Goal: Task Accomplishment & Management: Complete application form

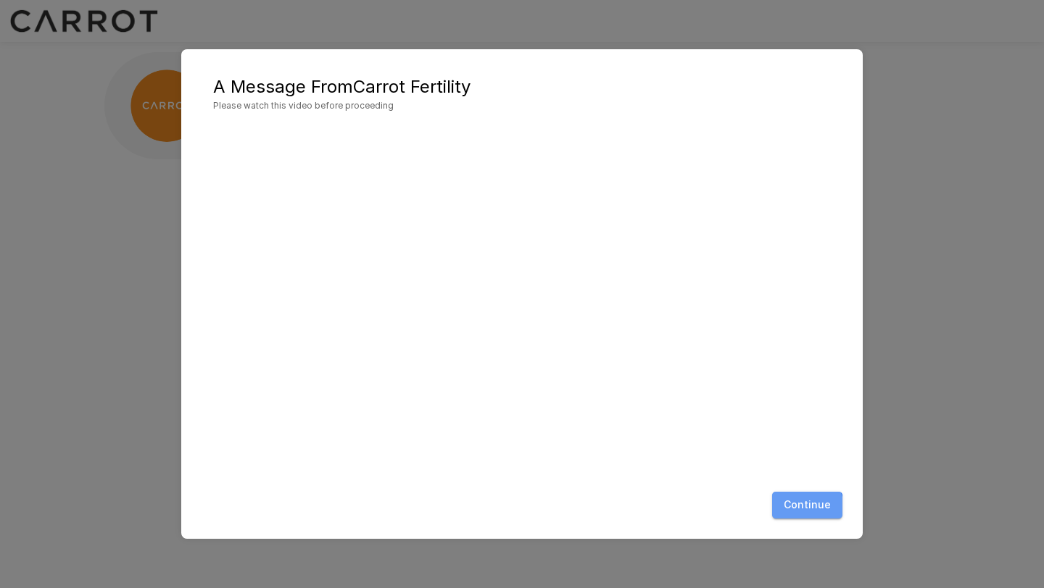
click at [807, 508] on button "Continue" at bounding box center [807, 505] width 70 height 27
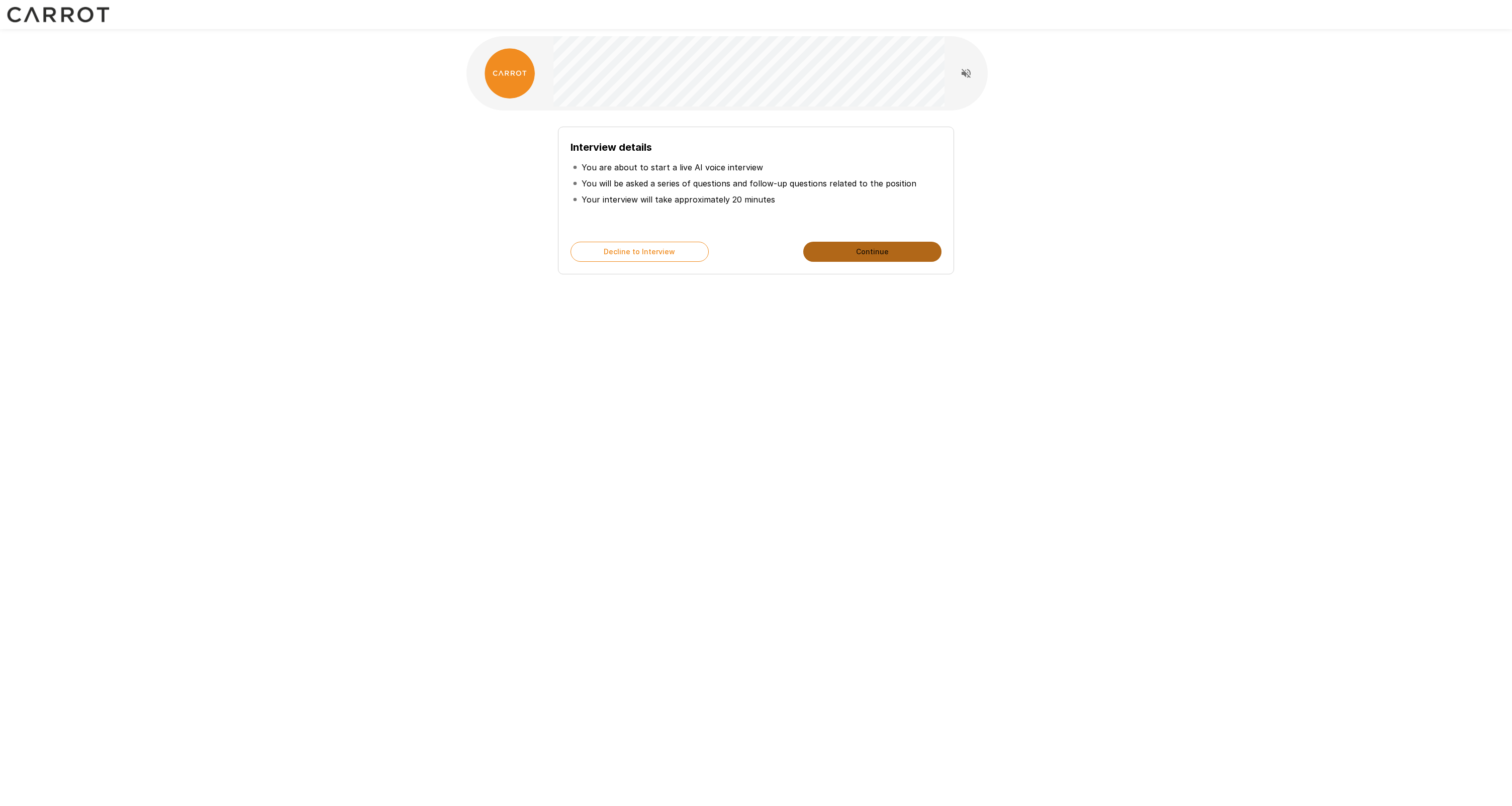
click at [723, 251] on button "Continue" at bounding box center [872, 252] width 138 height 20
click at [723, 250] on button "Start My Interview" at bounding box center [872, 252] width 138 height 20
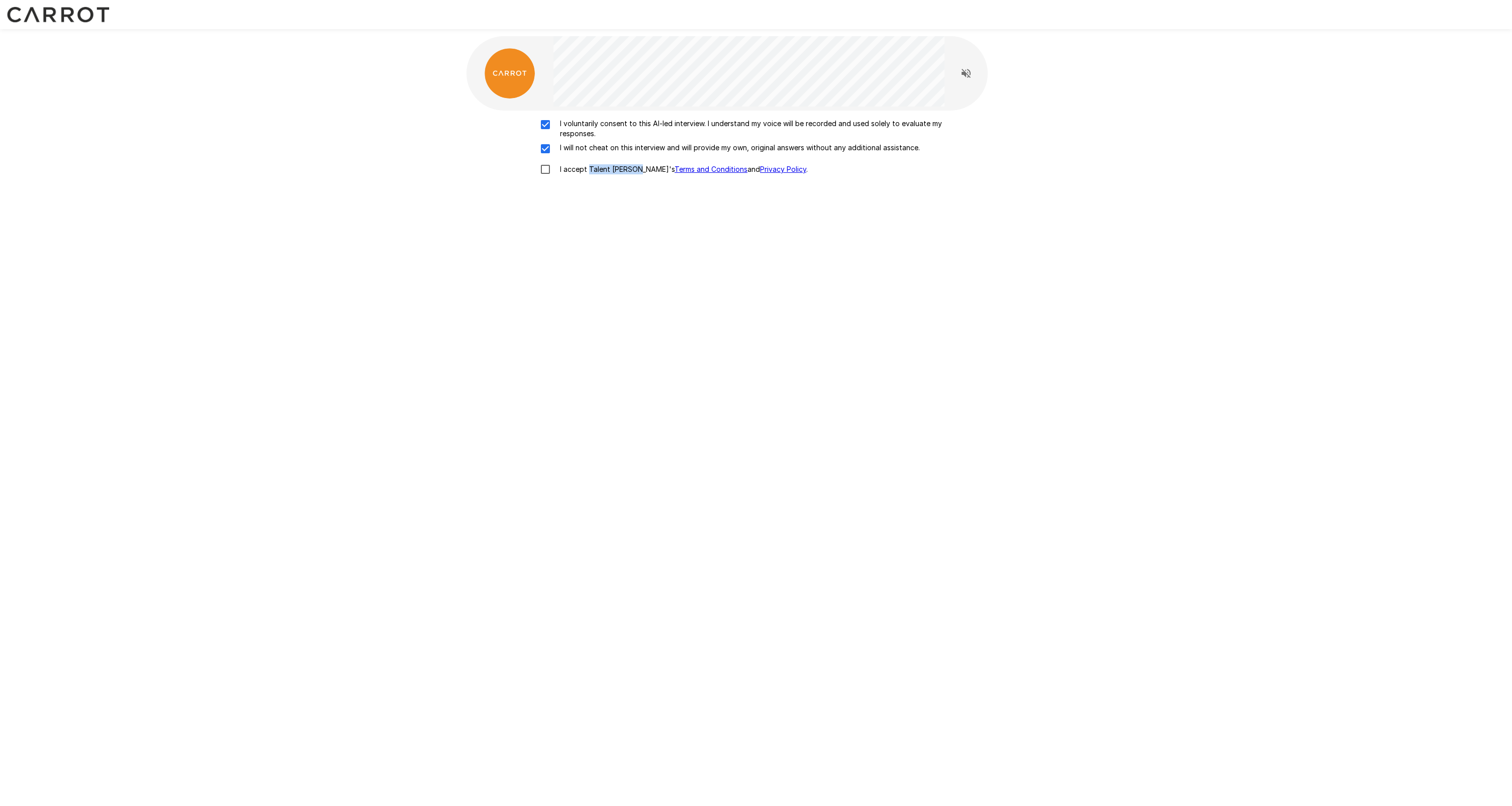
drag, startPoint x: 589, startPoint y: 169, endPoint x: 635, endPoint y: 169, distance: 46.0
click at [635, 169] on p "I accept Talent Llama's Terms and Conditions and Privacy Policy ." at bounding box center [681, 169] width 252 height 10
copy p "Talent Llama's"
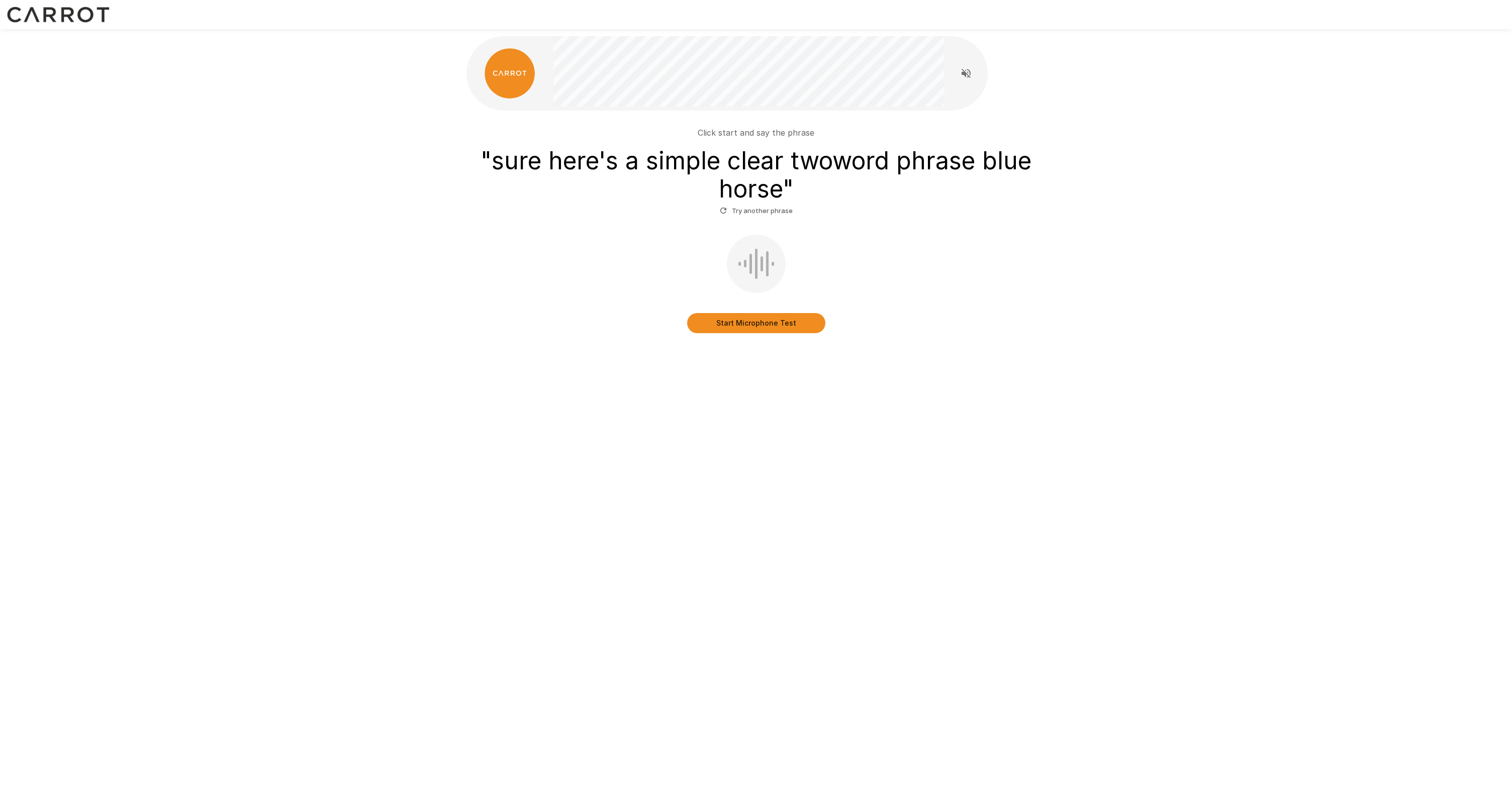
click at [723, 327] on button "Start Microphone Test" at bounding box center [756, 323] width 138 height 20
click at [723, 323] on button "Stop & Submit" at bounding box center [756, 323] width 138 height 20
click at [723, 209] on button "Try another phrase" at bounding box center [756, 211] width 78 height 15
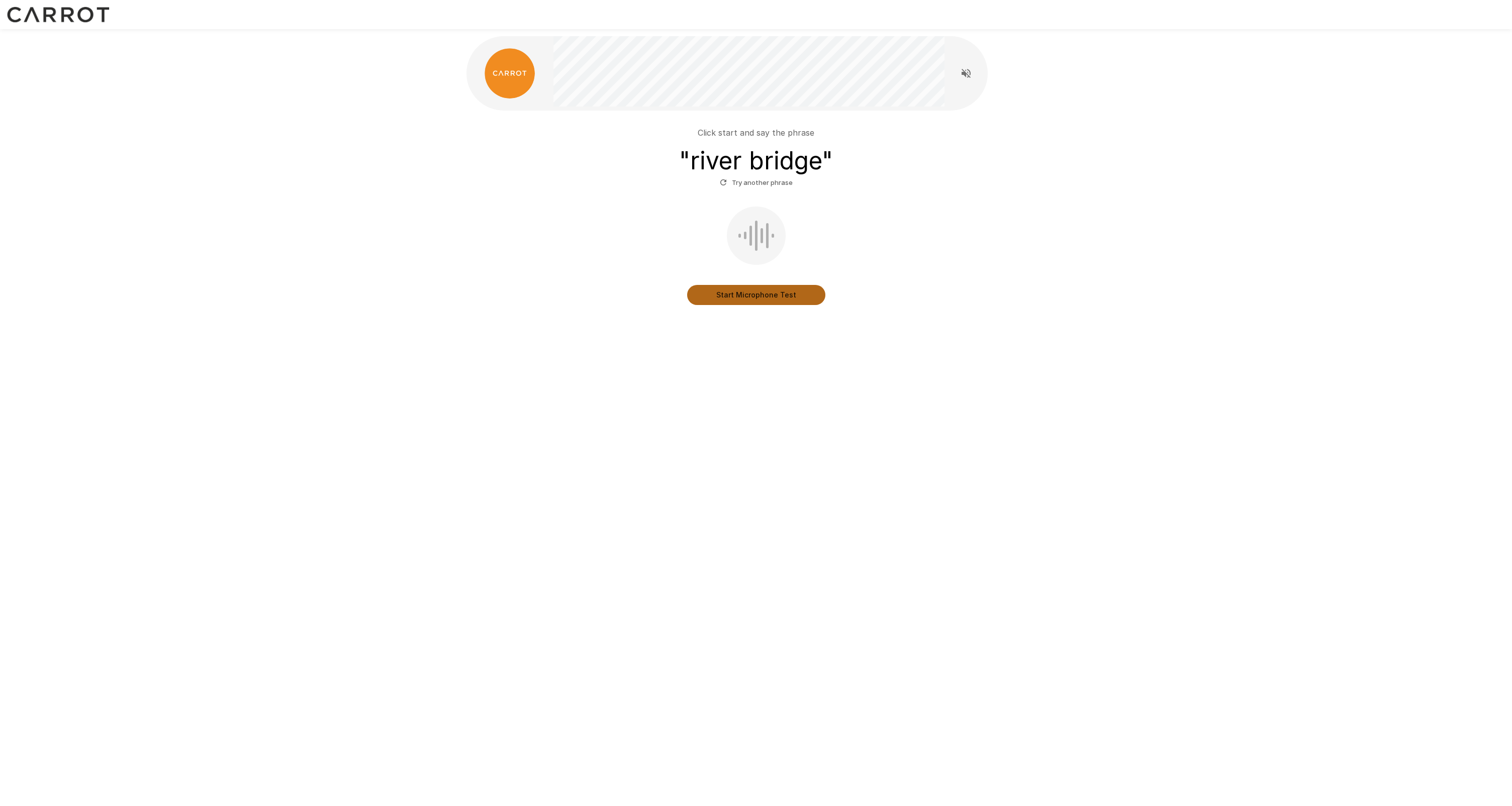
click at [723, 297] on button "Start Microphone Test" at bounding box center [756, 295] width 138 height 20
click at [723, 297] on button "Stop & Submit" at bounding box center [756, 295] width 138 height 20
click at [723, 295] on button "Start Microphone Test" at bounding box center [756, 295] width 138 height 20
click at [723, 293] on button "Stop & Submit" at bounding box center [756, 295] width 138 height 20
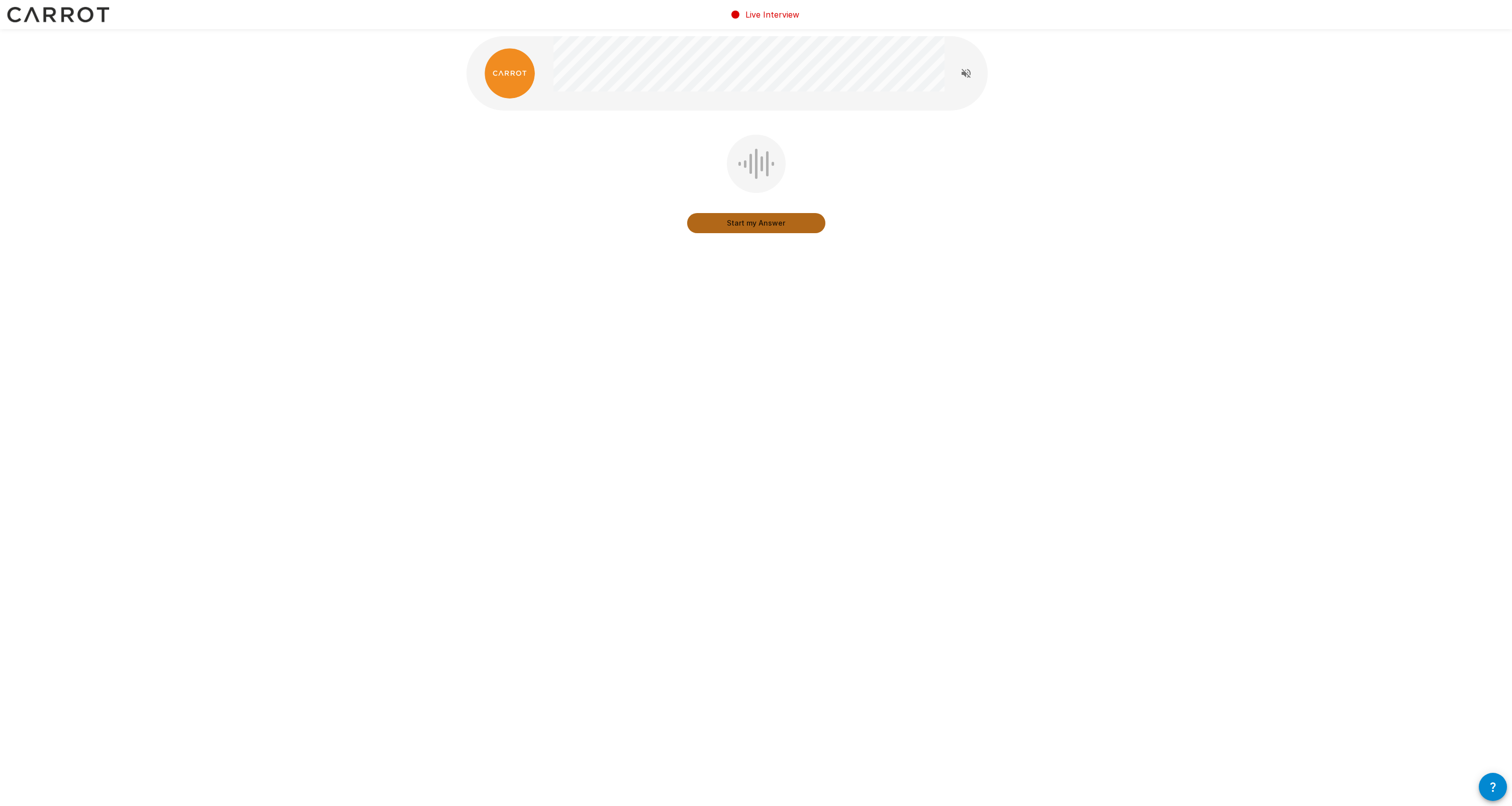
click at [723, 225] on button "Start my Answer" at bounding box center [756, 223] width 138 height 20
click at [723, 226] on button "Stop & Submit" at bounding box center [756, 223] width 138 height 20
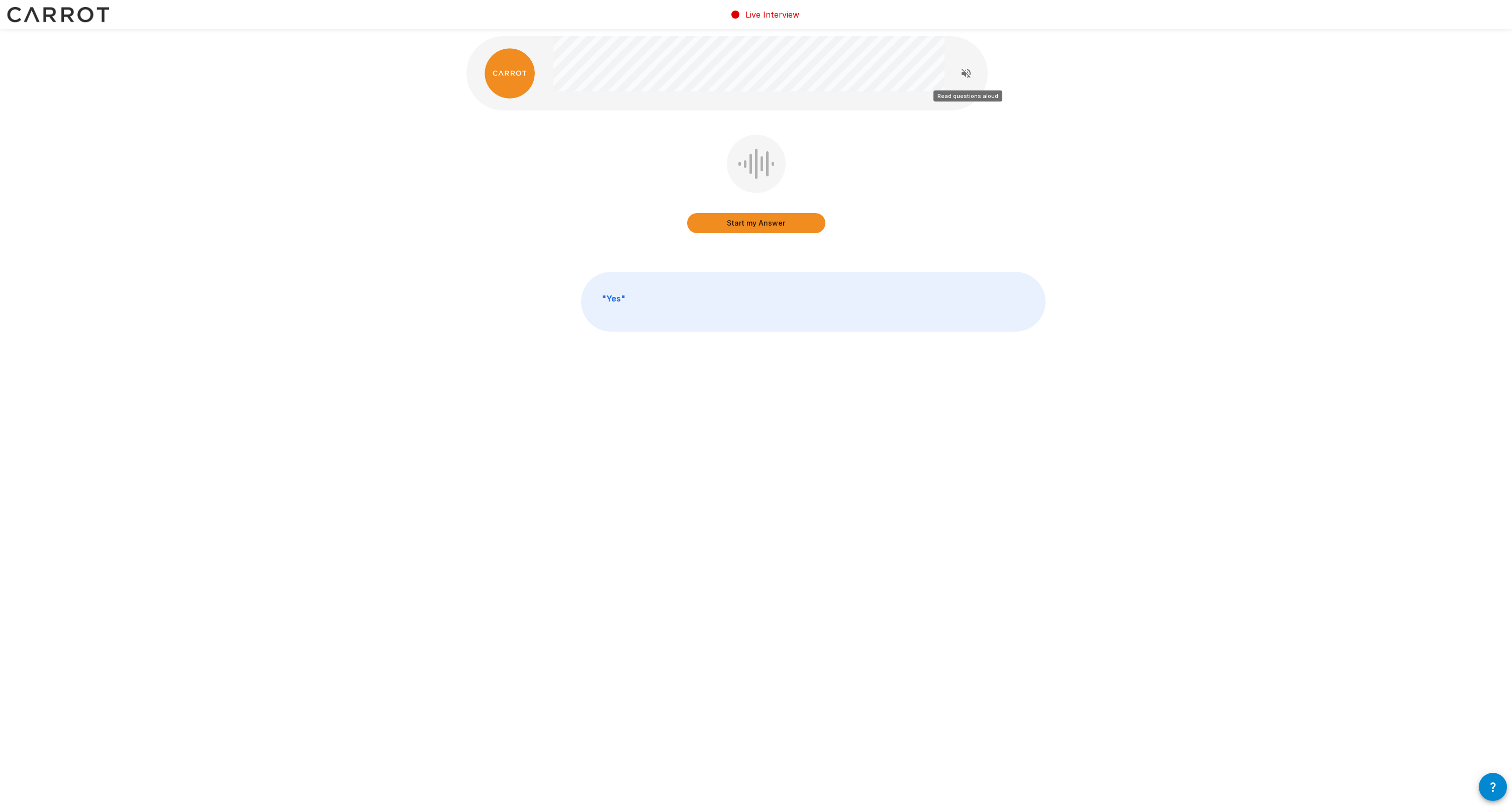
click at [723, 70] on icon "Read questions aloud" at bounding box center [965, 73] width 12 height 12
click at [723, 225] on button "Start my Answer" at bounding box center [756, 223] width 138 height 20
click at [723, 225] on button "Stop & Submit" at bounding box center [756, 223] width 138 height 20
click at [723, 222] on button "Start my Answer" at bounding box center [756, 223] width 138 height 20
click at [723, 220] on button "Stop & Submit" at bounding box center [756, 223] width 138 height 20
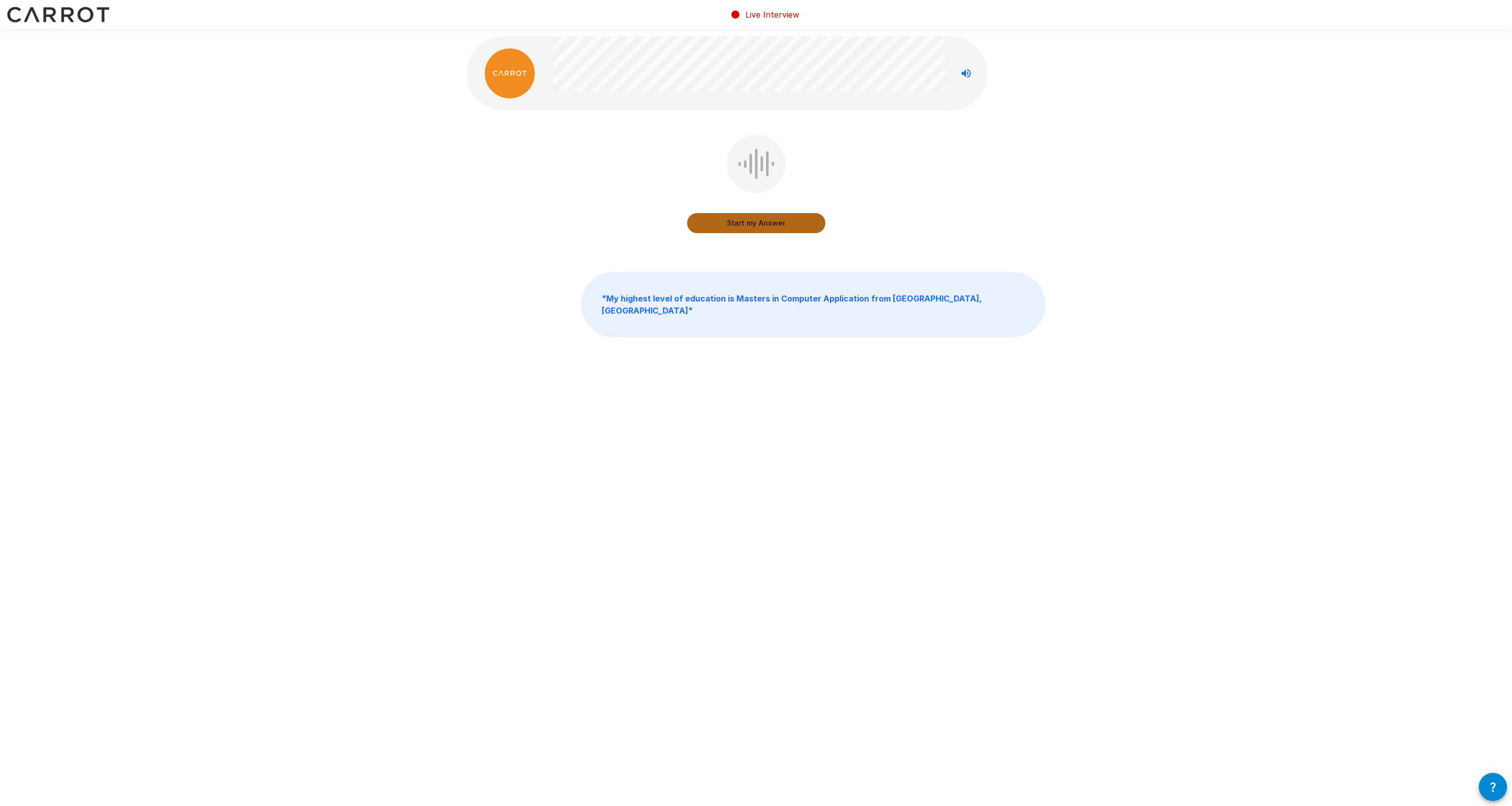
click at [723, 222] on button "Start my Answer" at bounding box center [756, 223] width 138 height 20
click at [723, 222] on button "Stop & Submit" at bounding box center [756, 223] width 138 height 20
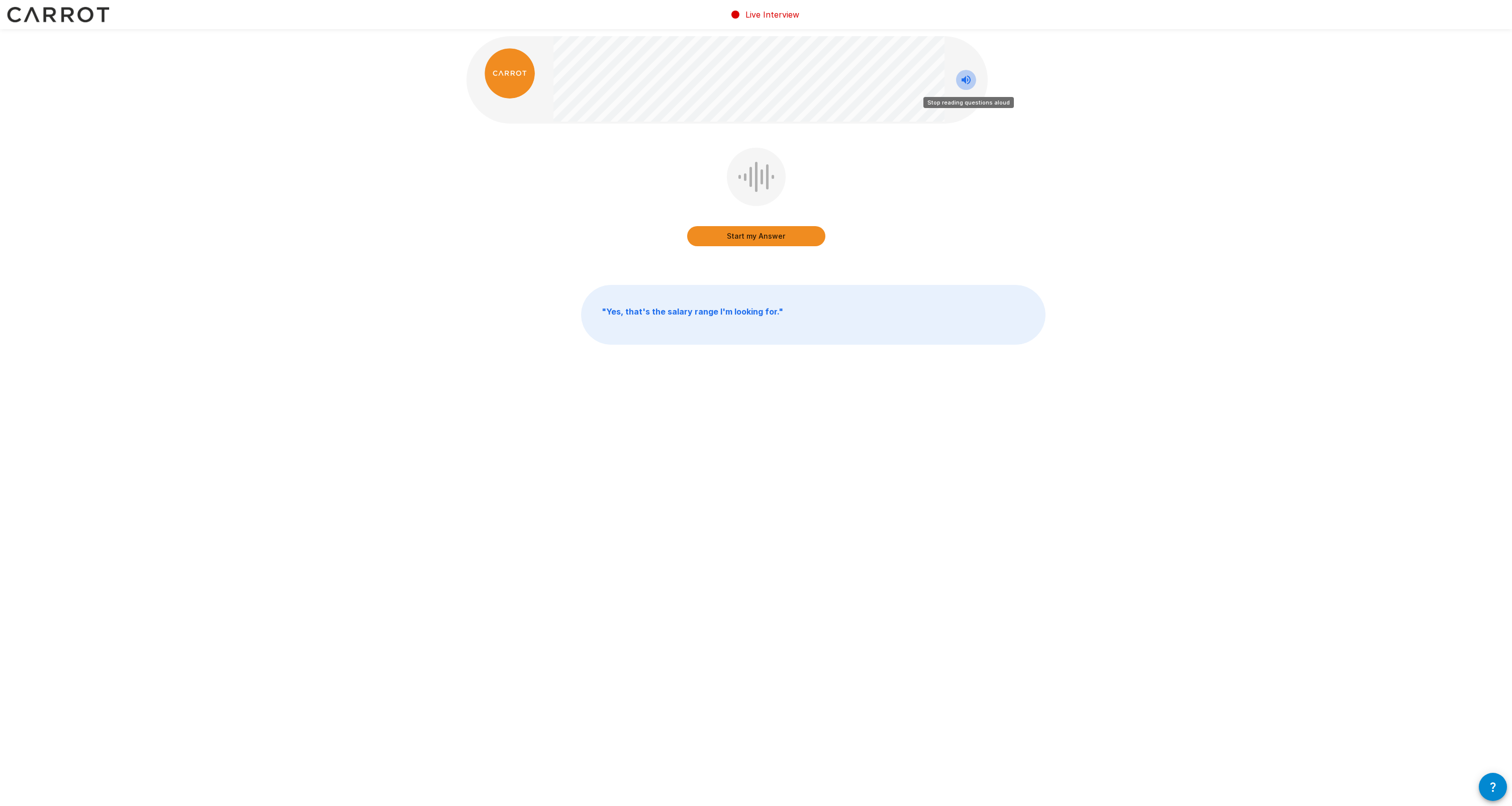
click at [723, 82] on icon "Stop reading questions aloud" at bounding box center [965, 80] width 12 height 12
click at [723, 79] on icon "Read questions aloud" at bounding box center [965, 80] width 9 height 9
click at [723, 240] on button "Start my Answer" at bounding box center [756, 236] width 138 height 20
click at [723, 238] on button "Stop & Submit" at bounding box center [756, 236] width 138 height 20
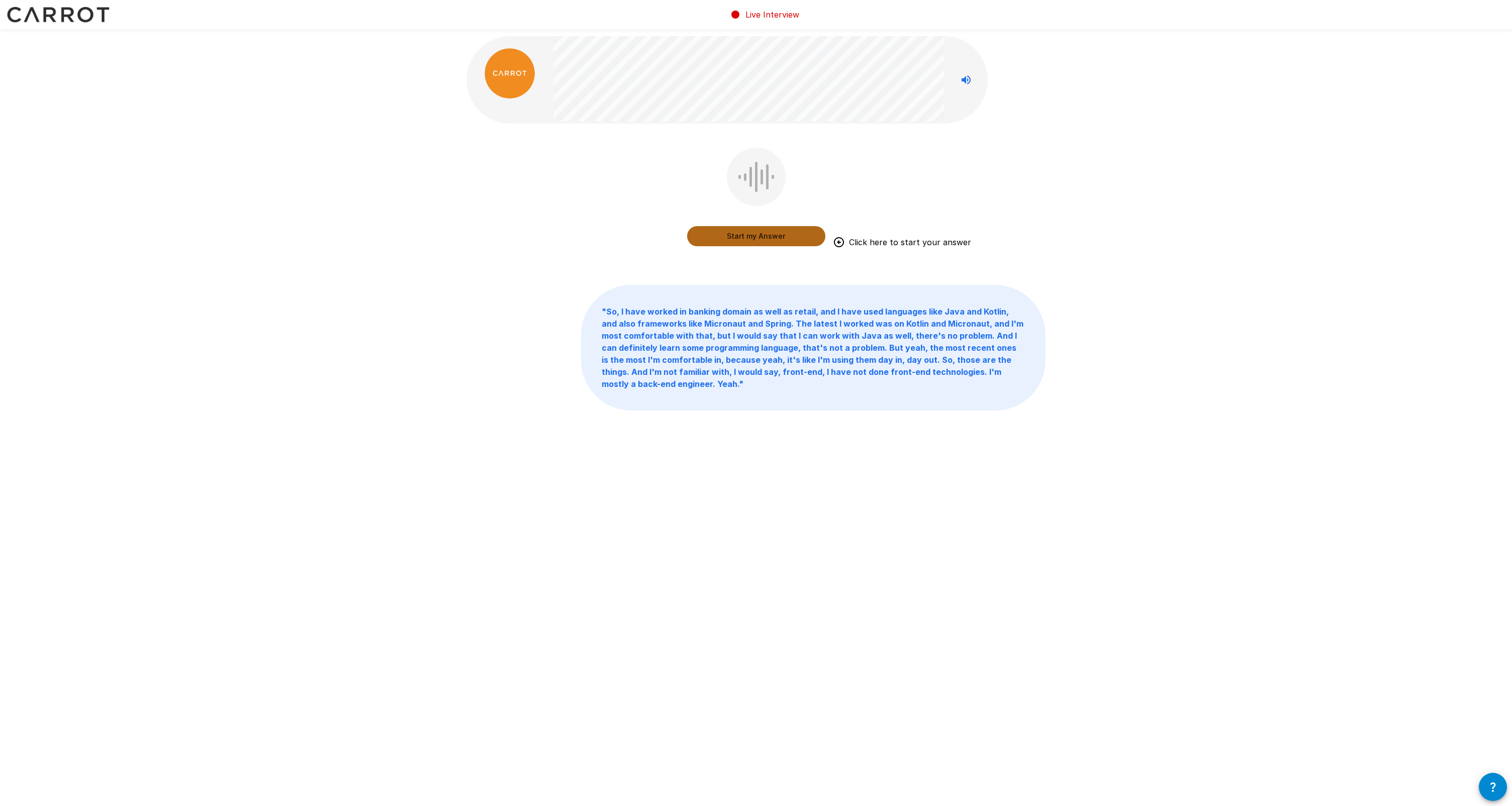
click at [723, 239] on button "Start my Answer" at bounding box center [756, 236] width 138 height 20
click at [723, 233] on button "Stop & Submit" at bounding box center [756, 236] width 138 height 20
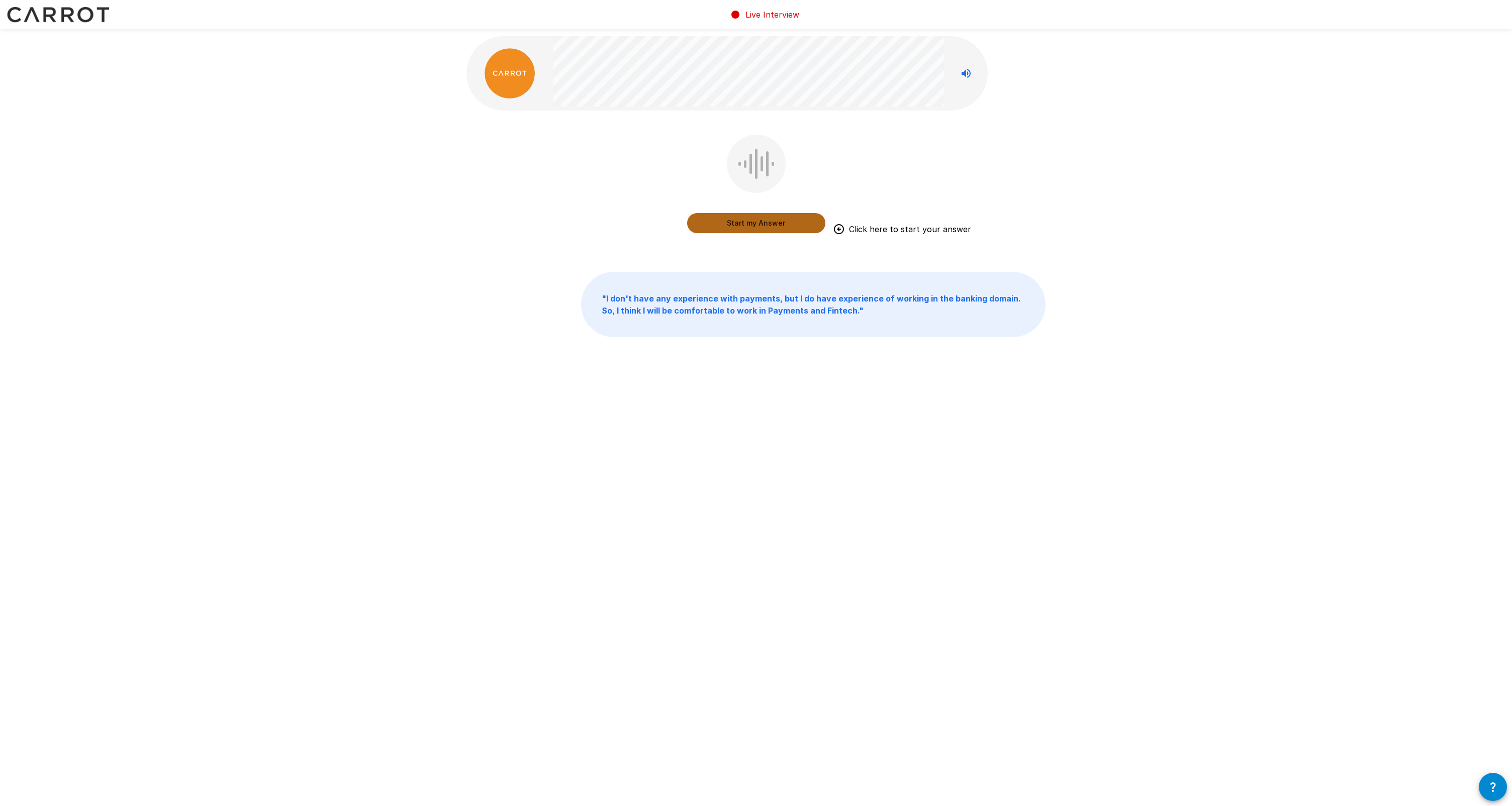
click at [723, 228] on button "Start my Answer" at bounding box center [756, 223] width 138 height 20
click at [723, 225] on button "Stop & Submit" at bounding box center [756, 223] width 138 height 20
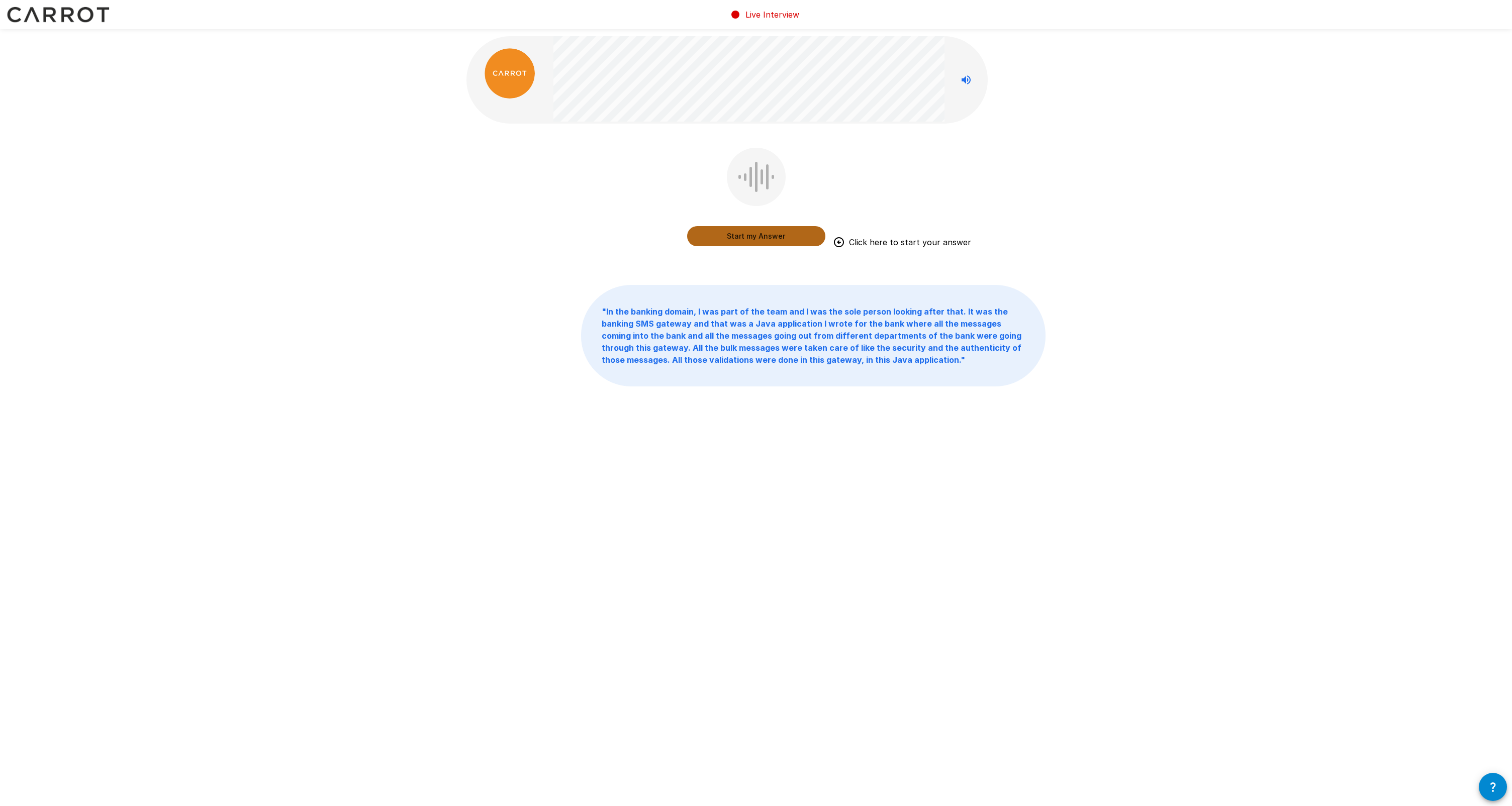
click at [723, 239] on button "Start my Answer" at bounding box center [756, 236] width 138 height 20
click at [723, 240] on button "Stop & Submit" at bounding box center [756, 236] width 138 height 20
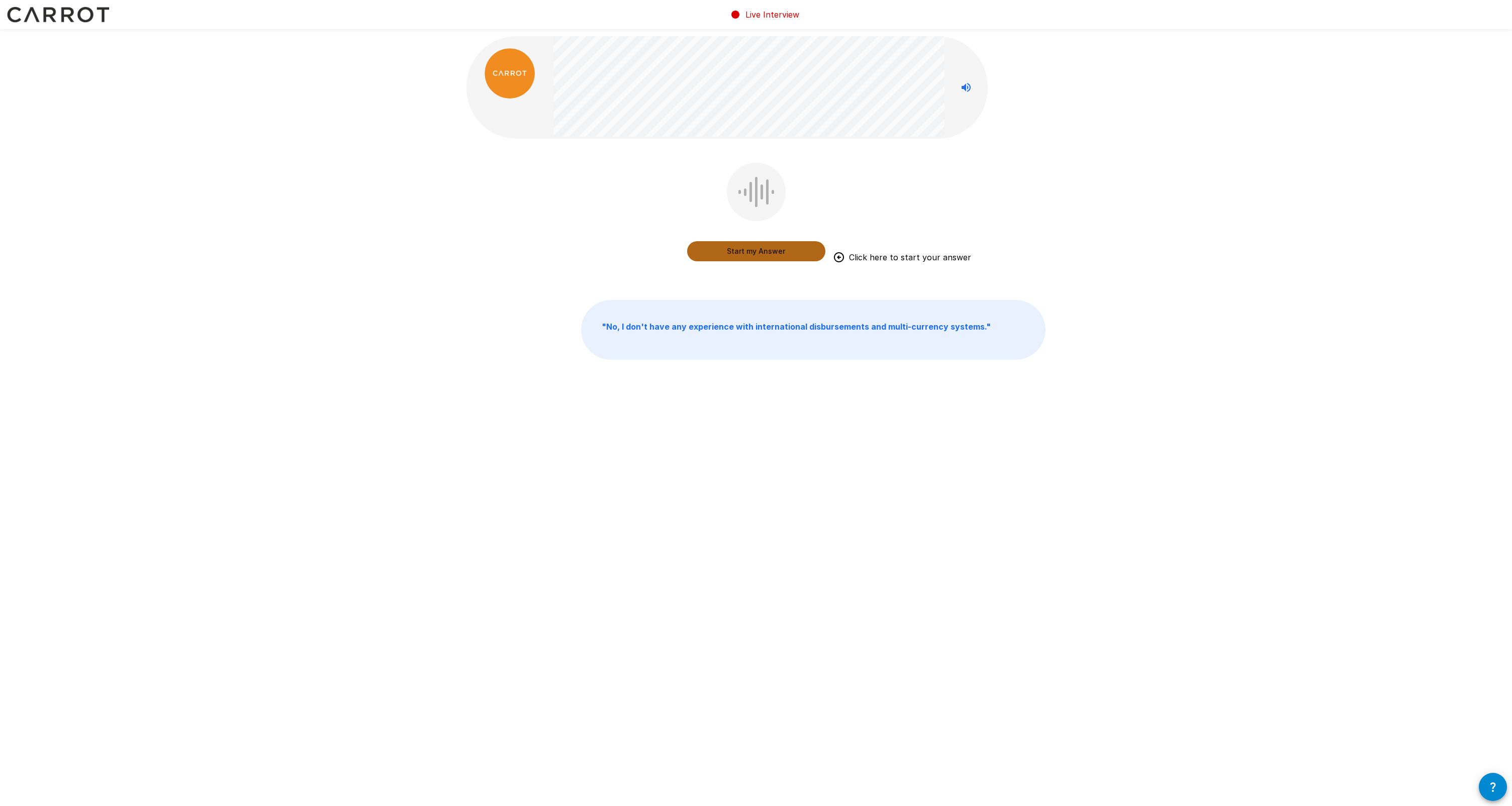
click at [723, 254] on button "Start my Answer" at bounding box center [756, 251] width 138 height 20
click at [723, 252] on button "Stop & Submit" at bounding box center [756, 251] width 138 height 20
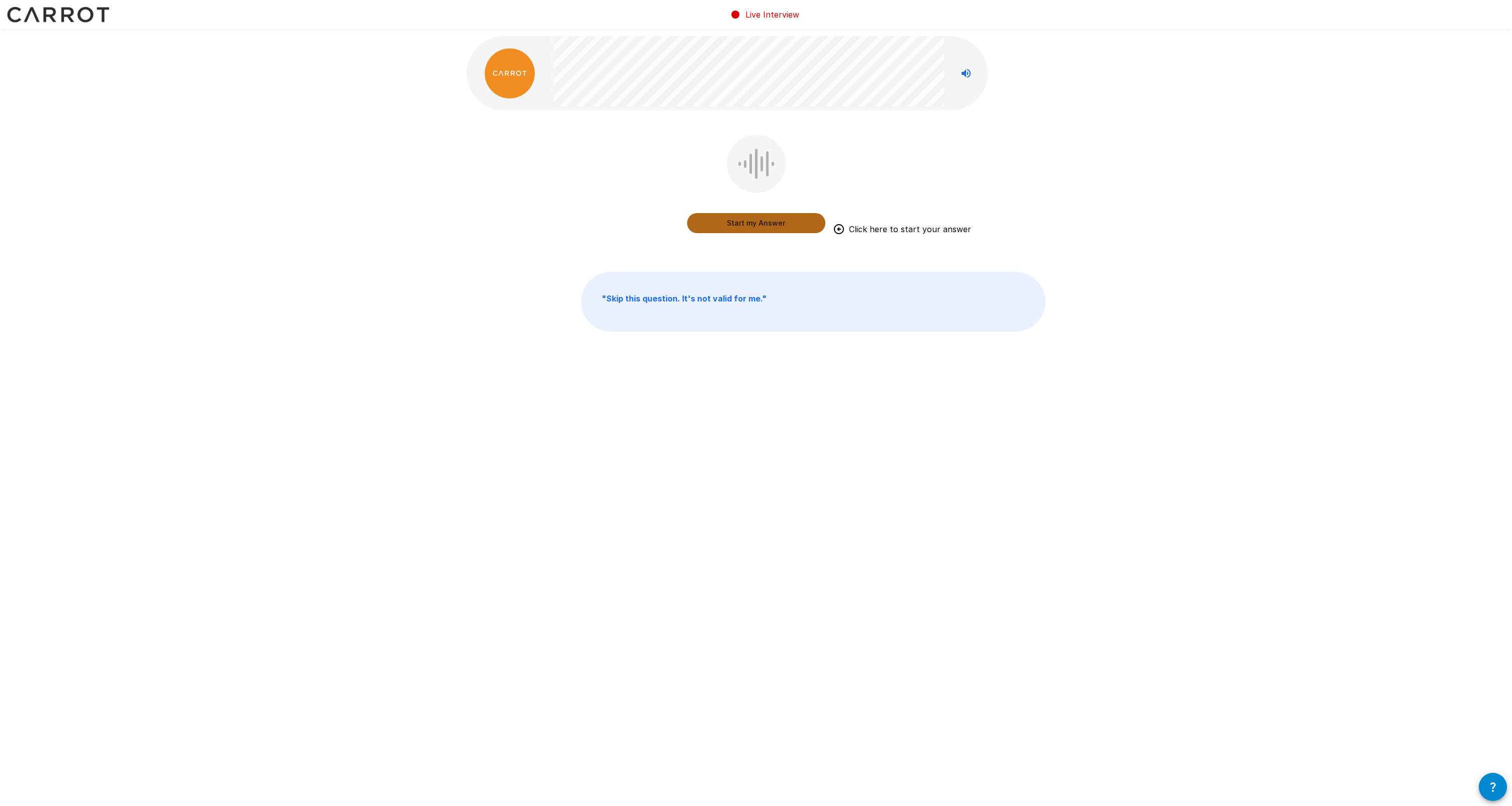
click at [723, 228] on button "Start my Answer" at bounding box center [756, 223] width 138 height 20
click at [723, 223] on button "Stop & Submit" at bounding box center [756, 223] width 138 height 20
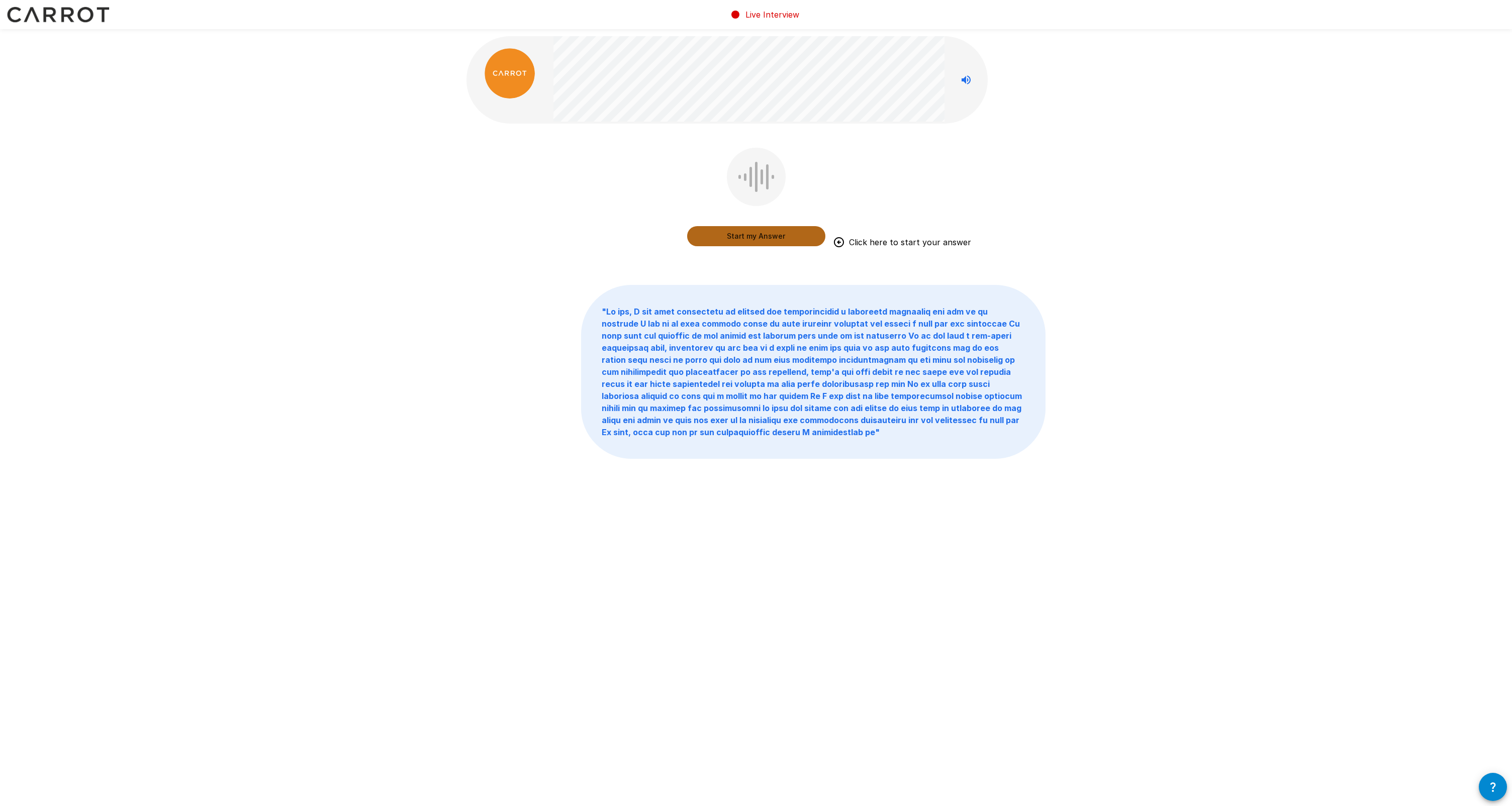
click at [723, 237] on button "Start my Answer" at bounding box center [756, 236] width 138 height 20
click at [723, 230] on button "Stop & Submit" at bounding box center [756, 236] width 138 height 20
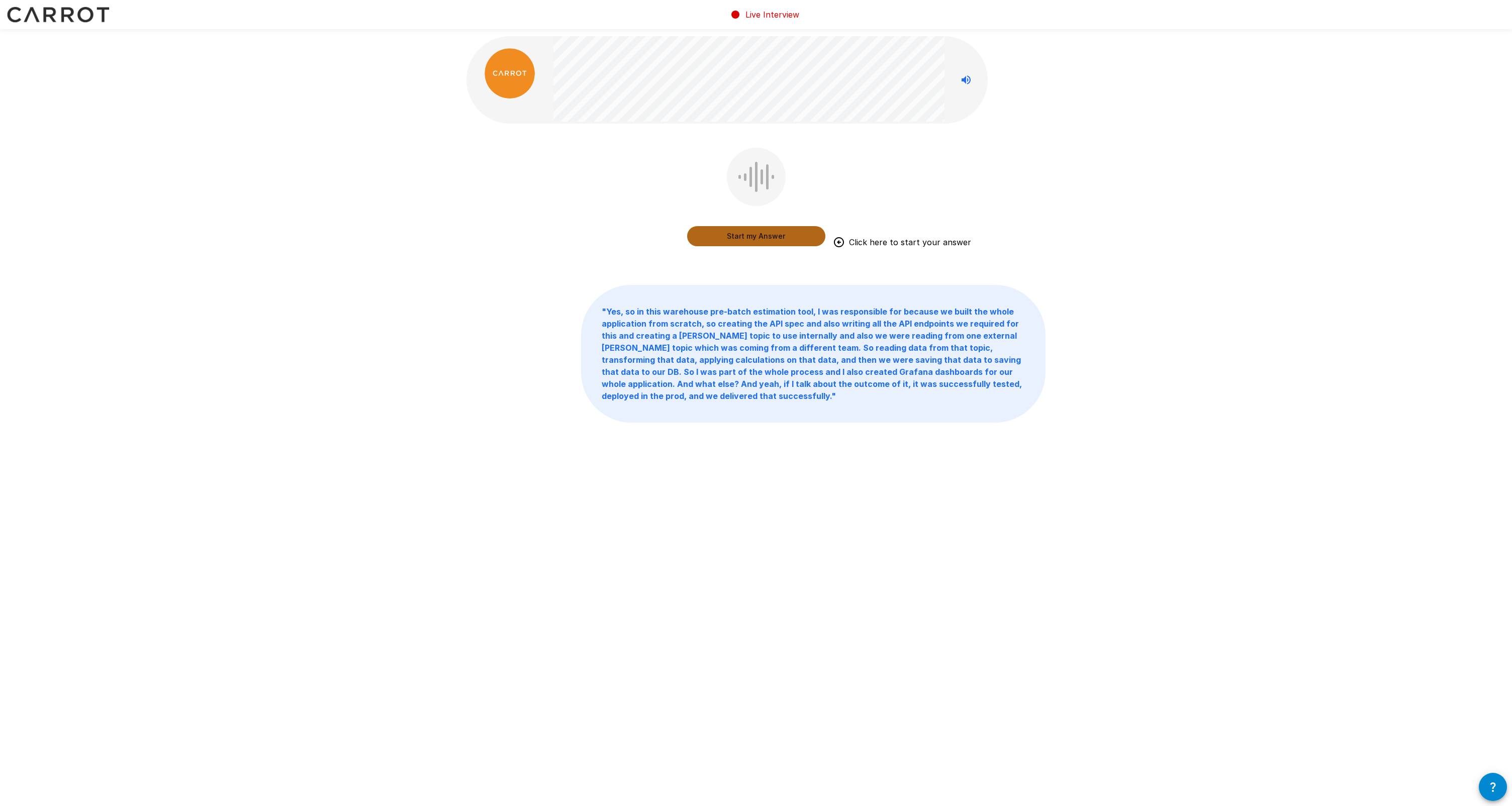
click at [723, 240] on button "Start my Answer" at bounding box center [756, 236] width 138 height 20
click at [723, 234] on button "Stop & Submit" at bounding box center [756, 236] width 138 height 20
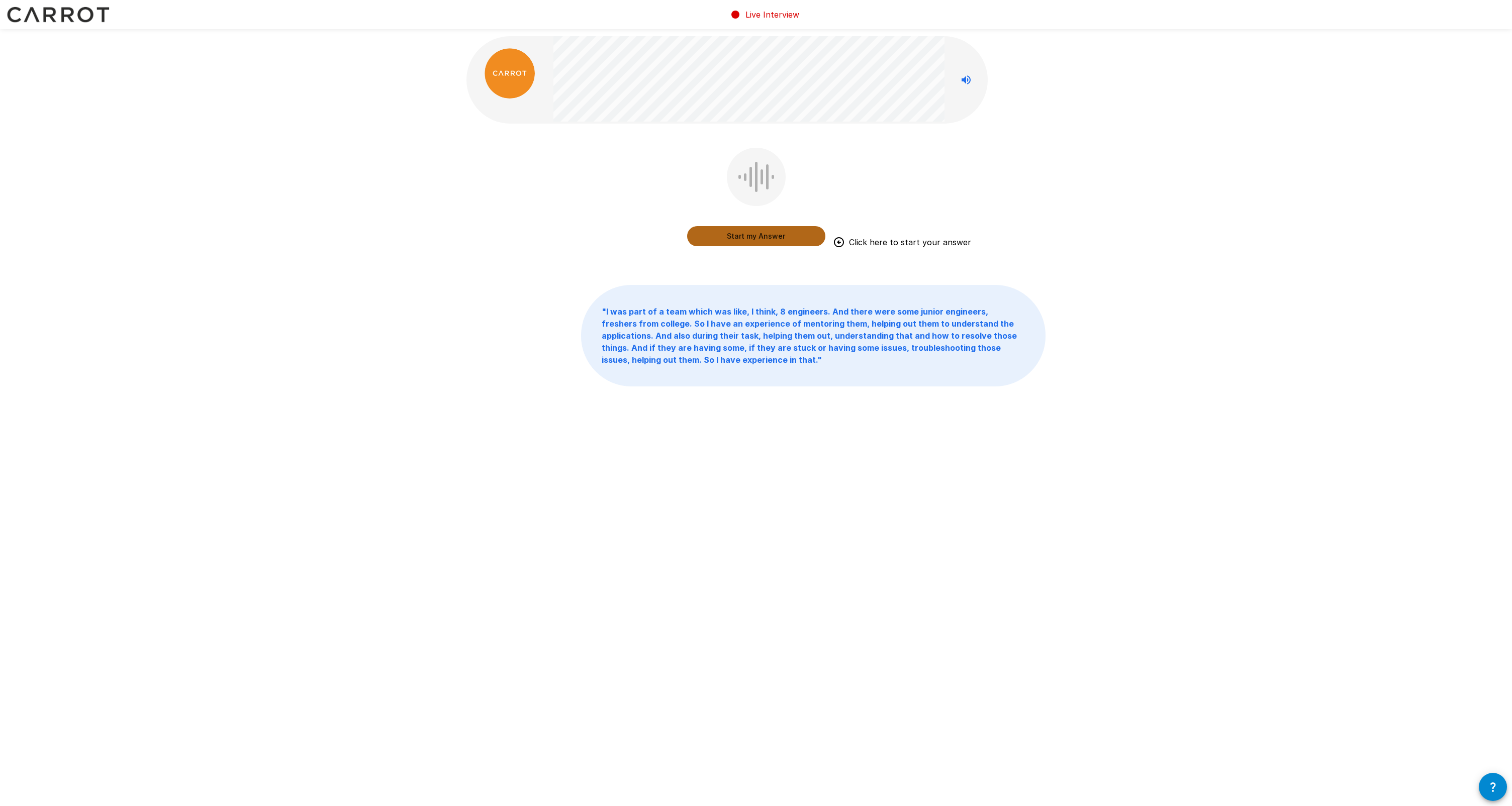
click at [723, 234] on button "Start my Answer" at bounding box center [756, 236] width 138 height 20
click at [723, 239] on button "Stop & Submit" at bounding box center [756, 236] width 138 height 20
click at [723, 241] on button "Start my Answer" at bounding box center [756, 236] width 138 height 20
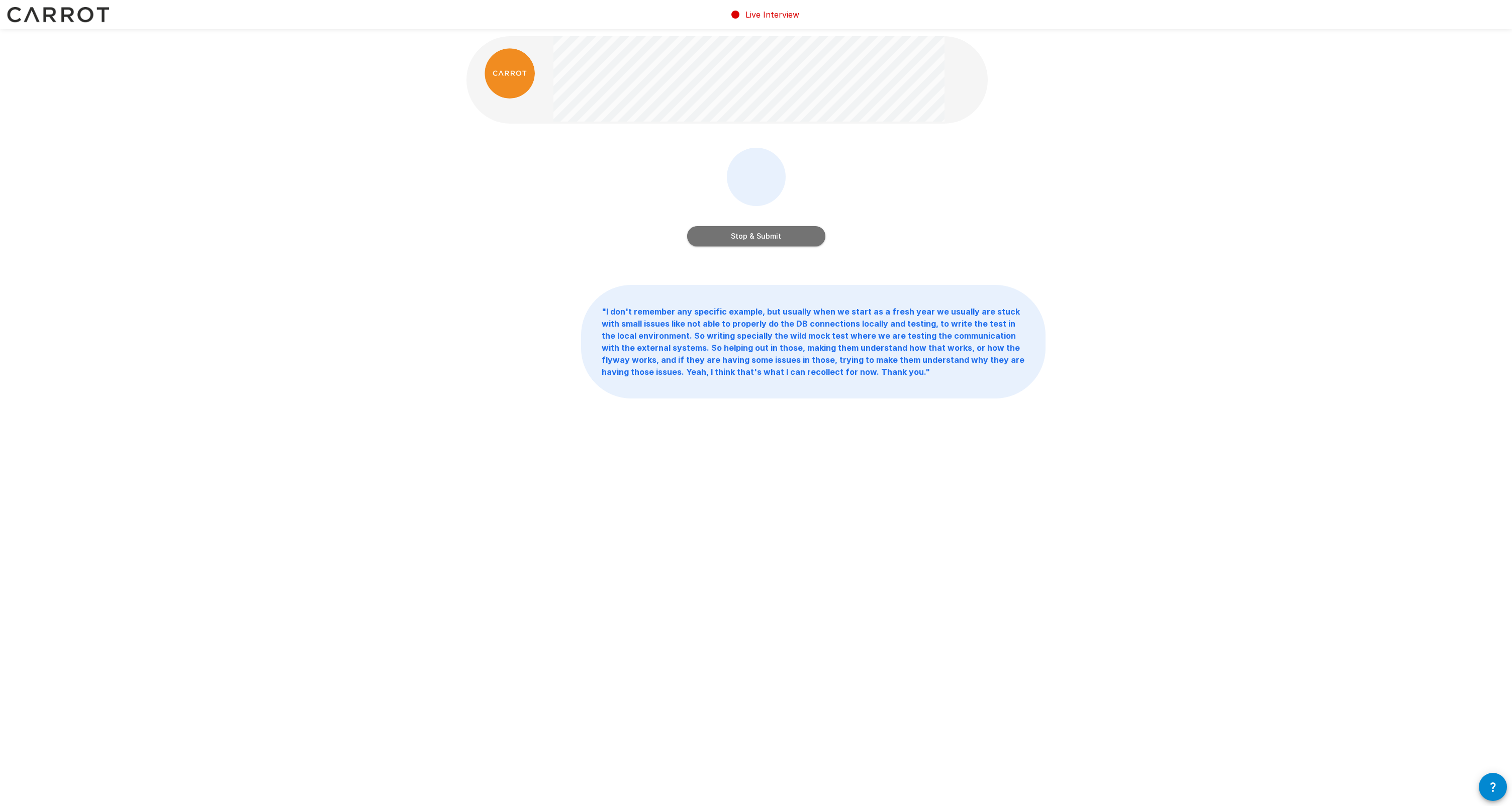
click at [723, 240] on button "Stop & Submit" at bounding box center [756, 236] width 138 height 20
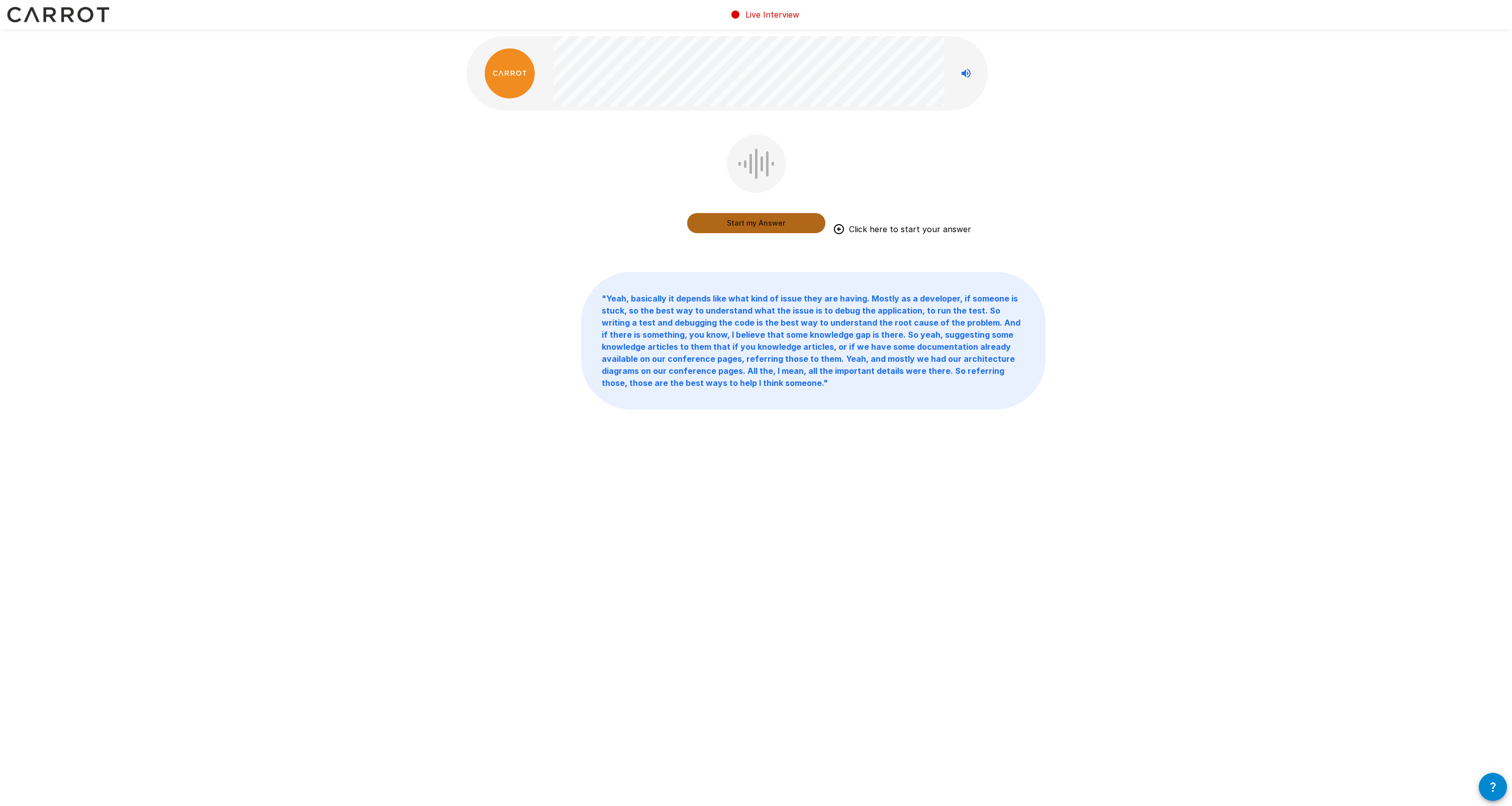
click at [723, 228] on button "Start my Answer" at bounding box center [756, 223] width 138 height 20
click at [723, 223] on button "Stop & Submit" at bounding box center [756, 223] width 138 height 20
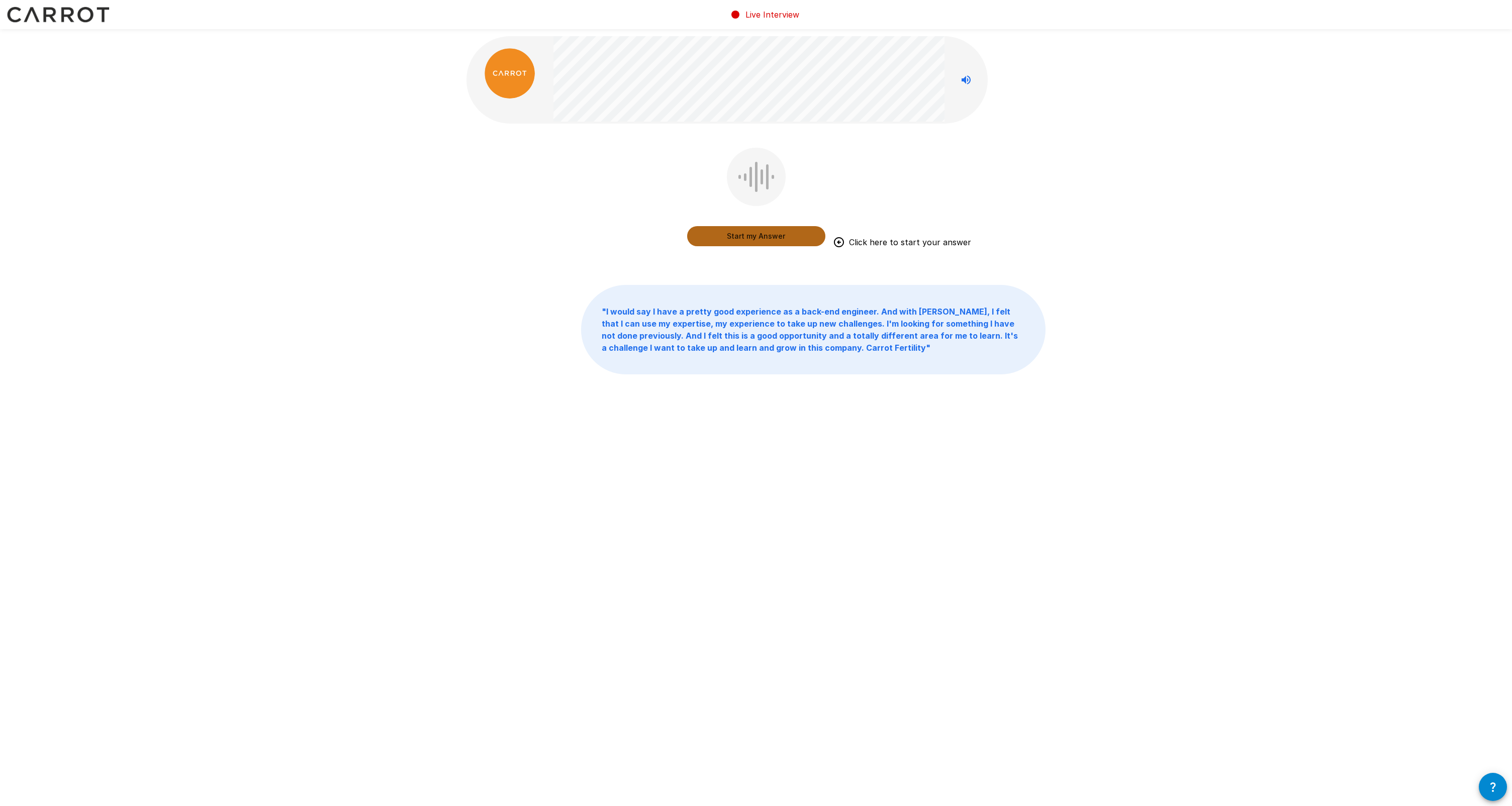
click at [723, 238] on button "Start my Answer" at bounding box center [756, 236] width 138 height 20
click at [723, 240] on button "Stop & Submit" at bounding box center [756, 236] width 138 height 20
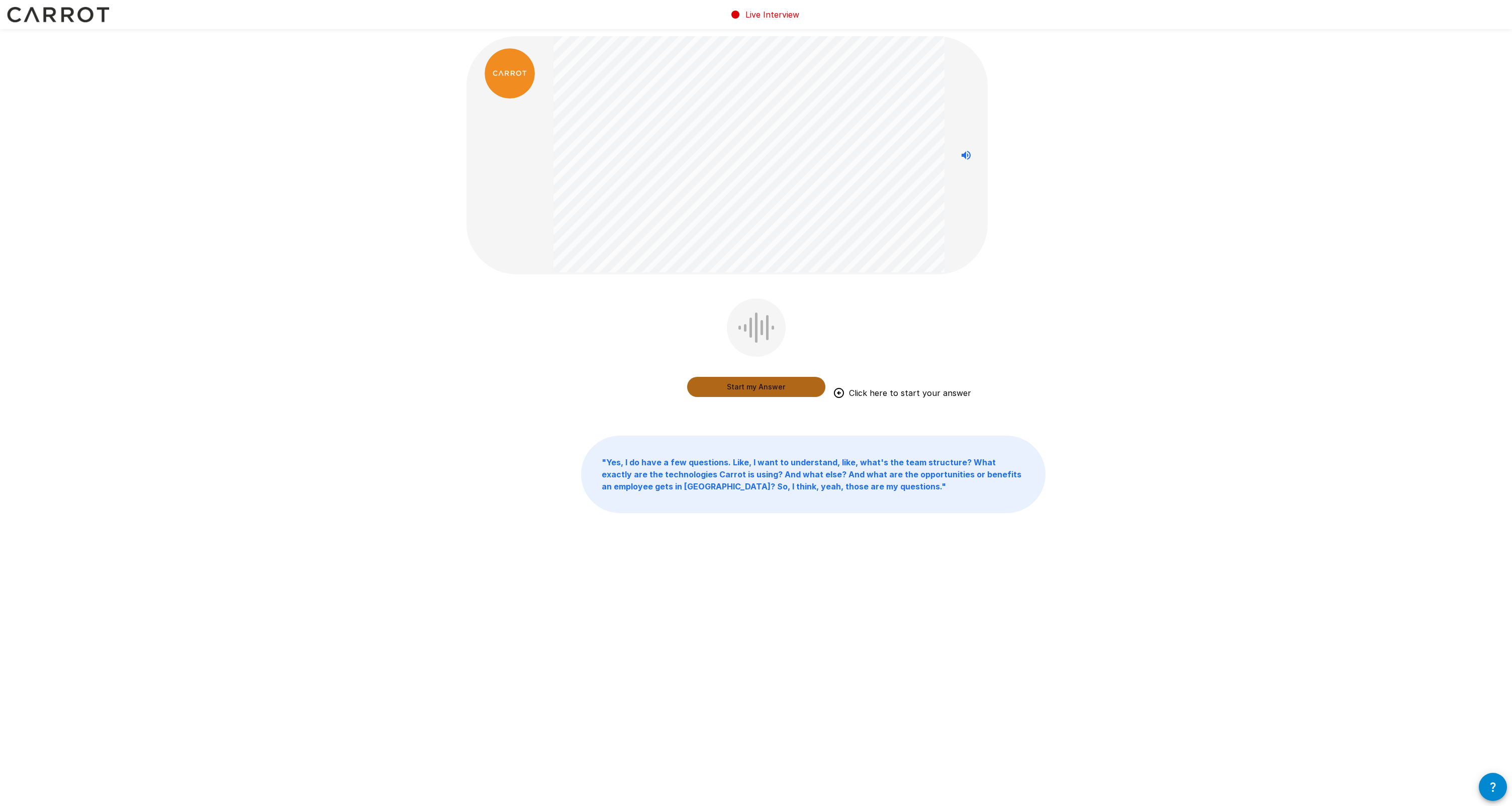
click at [723, 387] on button "Start my Answer" at bounding box center [756, 386] width 138 height 20
click at [723, 387] on button "Stop & Submit" at bounding box center [756, 386] width 138 height 20
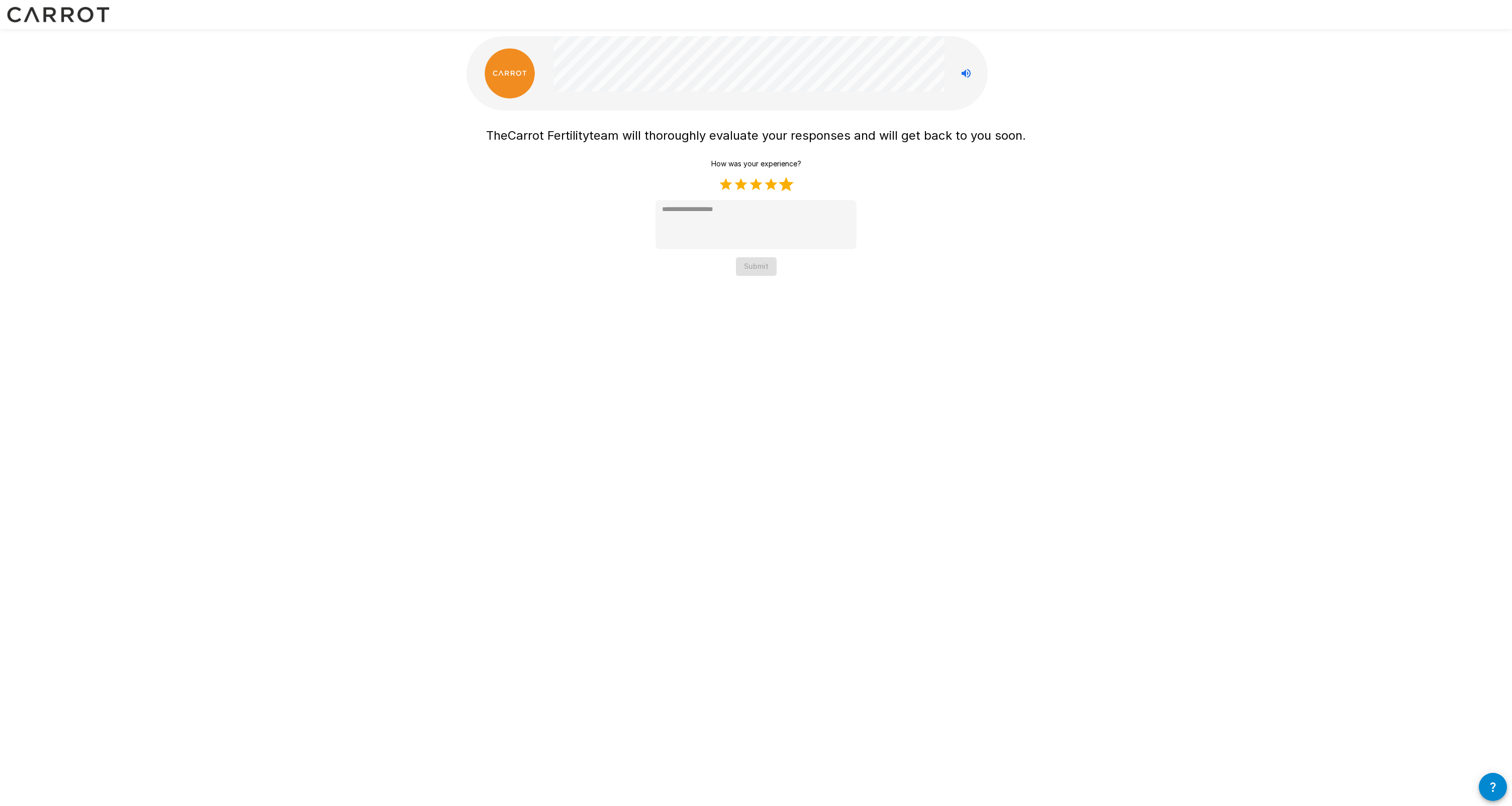
click at [723, 185] on label "5 Stars" at bounding box center [786, 185] width 15 height 15
type textarea "*"
click at [723, 259] on button "Submit" at bounding box center [756, 266] width 41 height 19
